Goal: Task Accomplishment & Management: Use online tool/utility

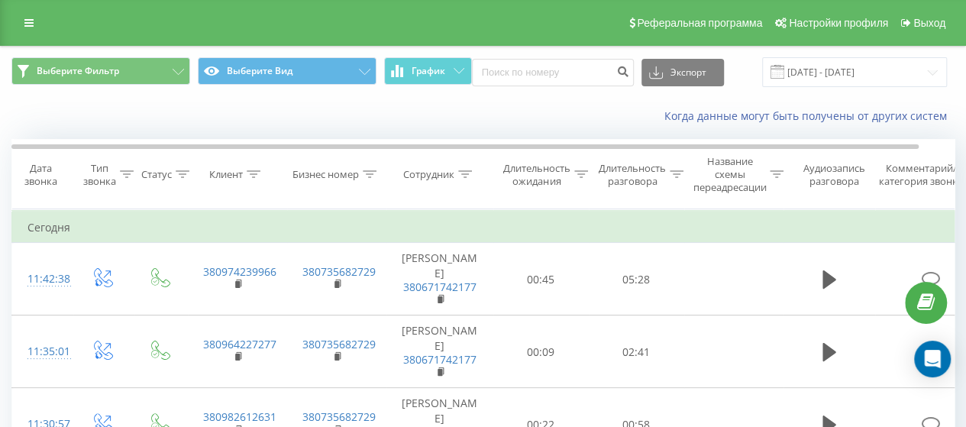
click at [671, 173] on icon at bounding box center [677, 174] width 14 height 8
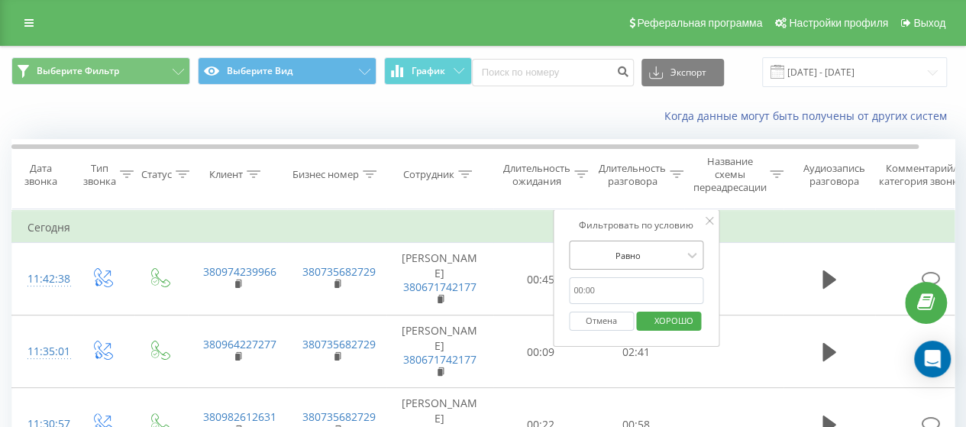
click at [660, 257] on div at bounding box center [628, 255] width 108 height 15
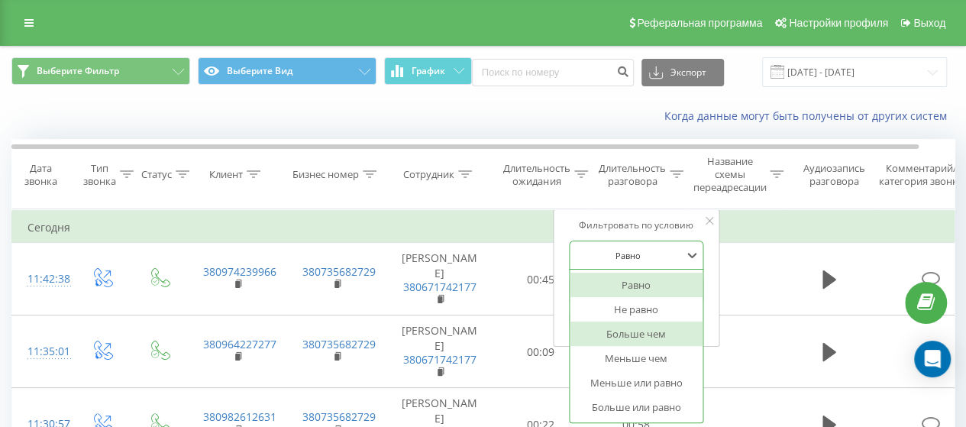
click at [641, 333] on font "Больше чем" at bounding box center [637, 334] width 60 height 14
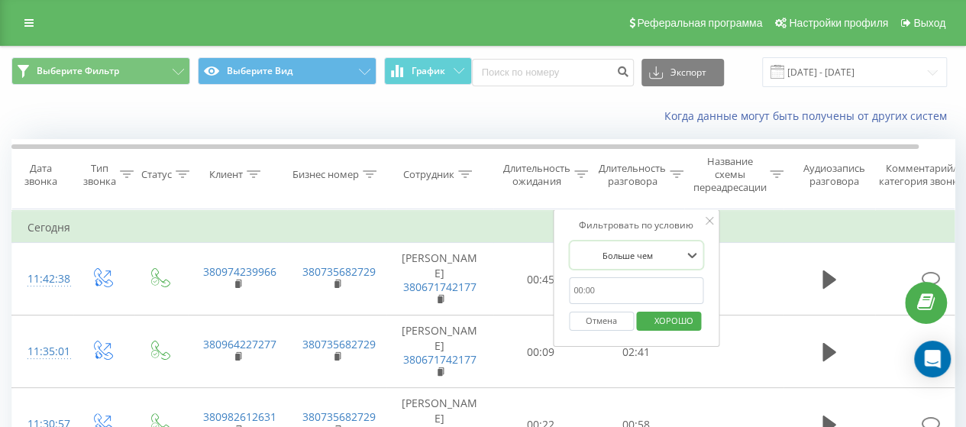
click at [642, 293] on input "text" at bounding box center [636, 290] width 134 height 27
type input "00:59"
click at [659, 321] on font "ХОРОШО" at bounding box center [674, 320] width 39 height 11
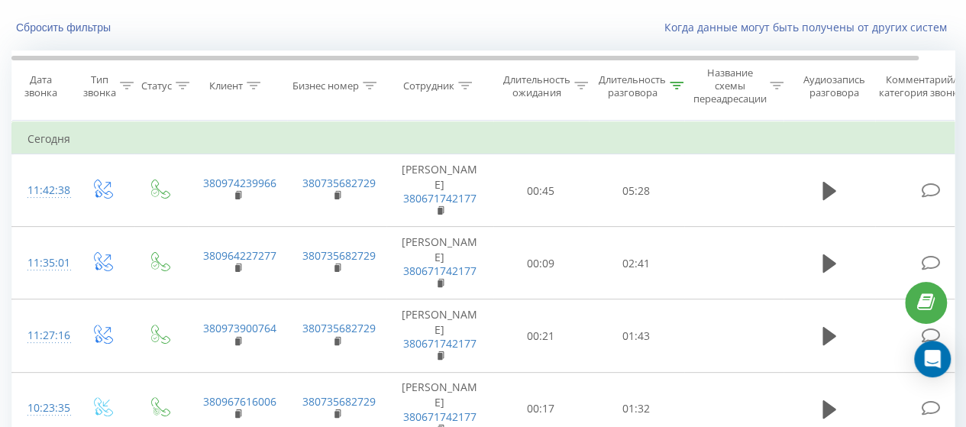
scroll to position [379, 0]
